Goal: Information Seeking & Learning: Compare options

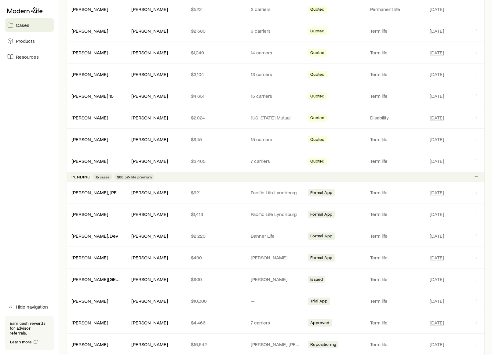
scroll to position [384, 0]
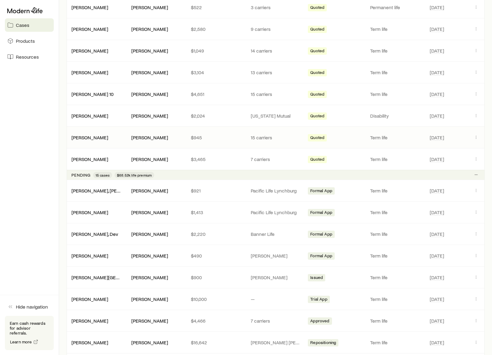
click at [298, 135] on p "15 carriers" at bounding box center [276, 137] width 50 height 6
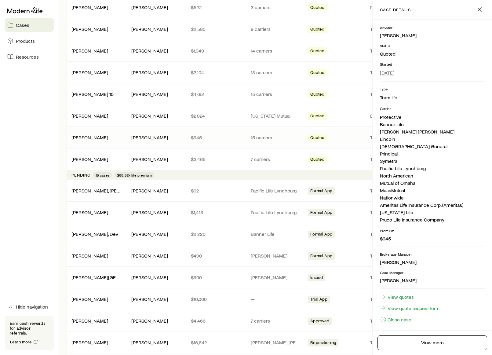
scroll to position [41, 0]
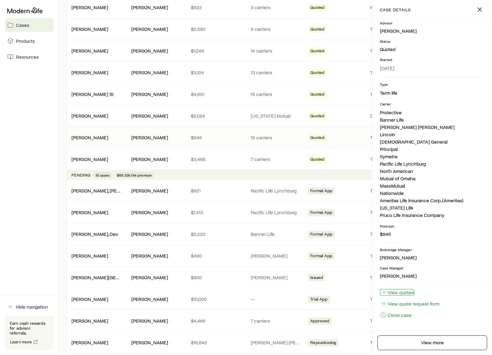
click at [398, 293] on link "View quotes" at bounding box center [397, 292] width 34 height 7
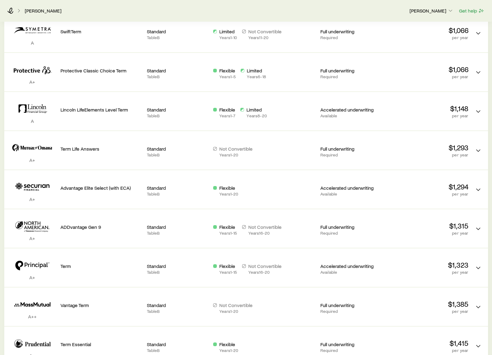
scroll to position [312, 0]
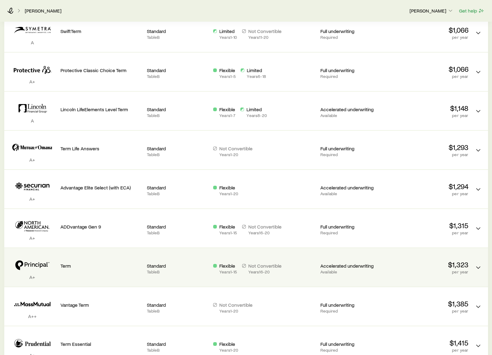
click at [291, 263] on div "Flexible Years 1 - 15 Not Convertible Years 16 - 20" at bounding box center [264, 269] width 102 height 12
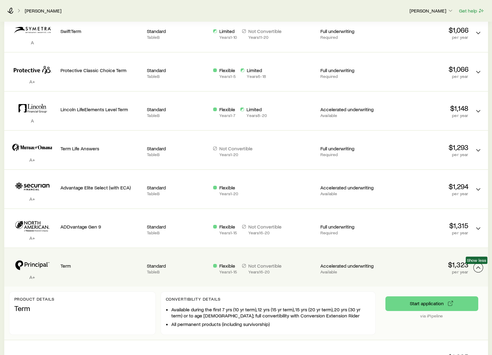
click at [477, 267] on icon "Term quotes" at bounding box center [478, 267] width 7 height 7
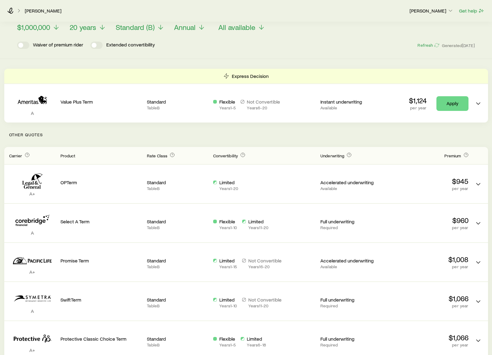
scroll to position [0, 0]
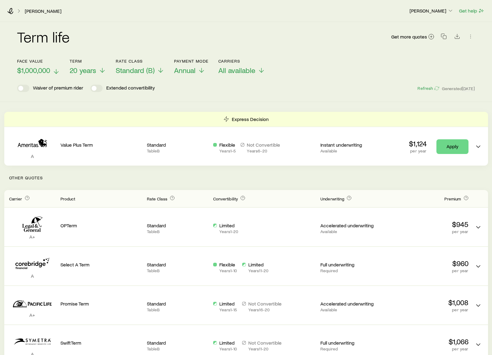
click at [56, 70] on icon at bounding box center [56, 71] width 7 height 7
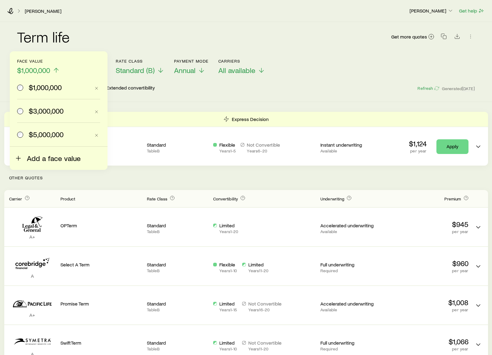
click at [49, 159] on span "Add a face value" at bounding box center [54, 158] width 54 height 9
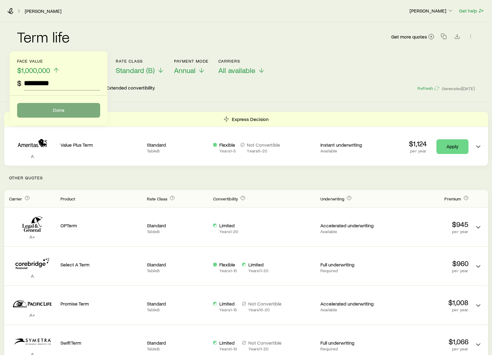
type input "*********"
click at [55, 108] on button "Done" at bounding box center [58, 110] width 83 height 15
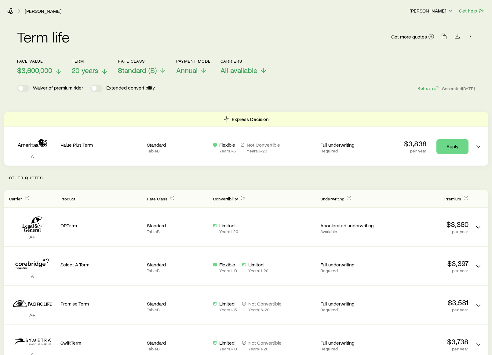
click at [86, 69] on span "20 years" at bounding box center [85, 70] width 27 height 9
